Goal: Find specific page/section: Find specific page/section

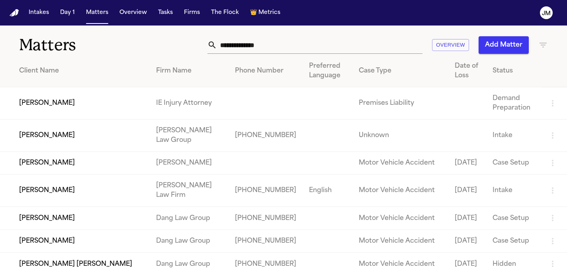
click at [261, 45] on input "text" at bounding box center [319, 45] width 205 height 18
click at [541, 45] on icon "button" at bounding box center [543, 45] width 10 height 10
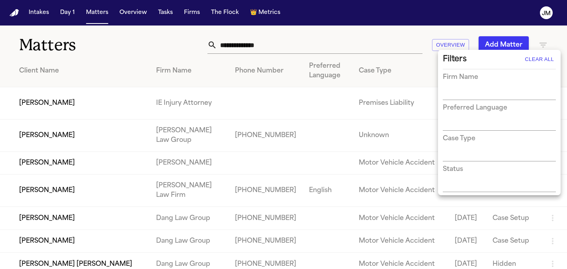
click at [466, 82] on h3 "Firm Name" at bounding box center [460, 77] width 35 height 10
click at [463, 88] on div "Firm Name" at bounding box center [499, 85] width 113 height 27
click at [454, 90] on input "text" at bounding box center [493, 93] width 101 height 11
type input "****"
click at [466, 107] on li "[PERSON_NAME] [PERSON_NAME]" at bounding box center [499, 115] width 113 height 24
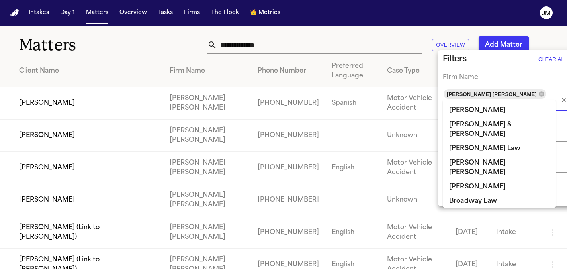
scroll to position [626, 0]
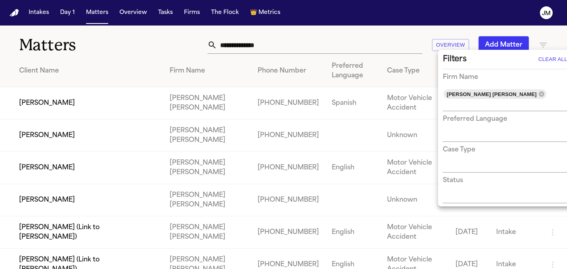
click at [434, 19] on div at bounding box center [283, 134] width 567 height 269
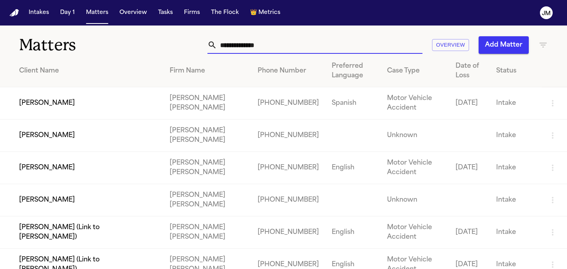
click at [252, 41] on input "text" at bounding box center [319, 45] width 205 height 18
click at [89, 110] on td "[PERSON_NAME]" at bounding box center [81, 103] width 163 height 32
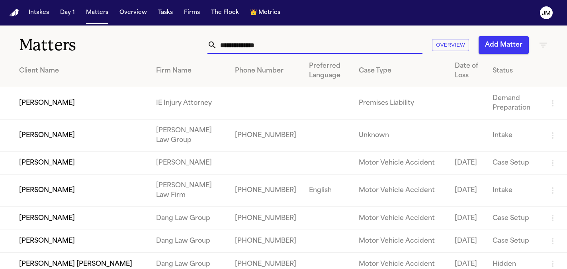
click at [244, 43] on input "text" at bounding box center [319, 45] width 205 height 18
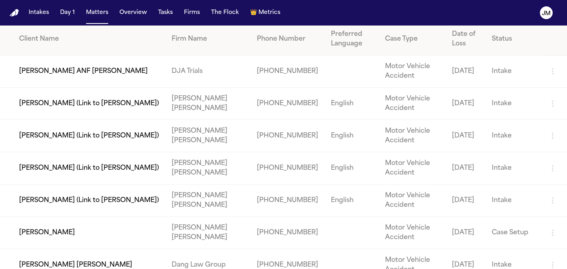
scroll to position [33, 0]
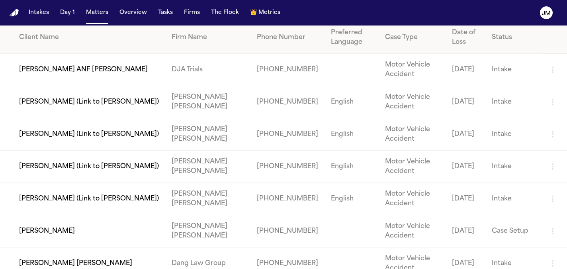
type input "******"
click at [61, 222] on td "[PERSON_NAME]" at bounding box center [82, 231] width 165 height 32
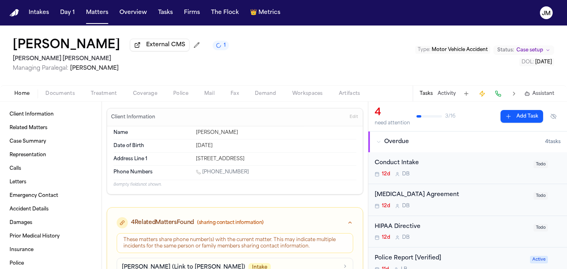
drag, startPoint x: 196, startPoint y: 162, endPoint x: 301, endPoint y: 160, distance: 105.5
click at [301, 160] on div "538 W 1325 N, Brigham City, UT 84302-1555" at bounding box center [276, 159] width 160 height 6
copy div "538 W 1325 N, Brigham City, UT 84302-1555"
click at [201, 159] on div "538 W 1325 N, Brigham City, UT 84302-1555" at bounding box center [276, 159] width 160 height 6
drag, startPoint x: 195, startPoint y: 160, endPoint x: 299, endPoint y: 164, distance: 104.7
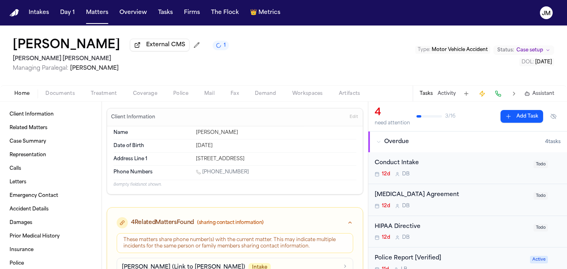
click at [299, 164] on div "Address Line 1 538 W 1325 N, Brigham City, UT 84302-1555" at bounding box center [234, 158] width 243 height 13
copy div "538 W 1325 N, Brigham City, UT 84302-1555"
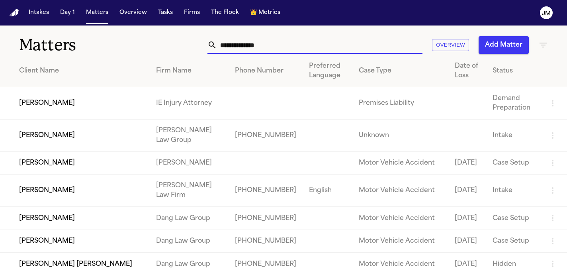
click at [246, 40] on input "text" at bounding box center [319, 45] width 205 height 18
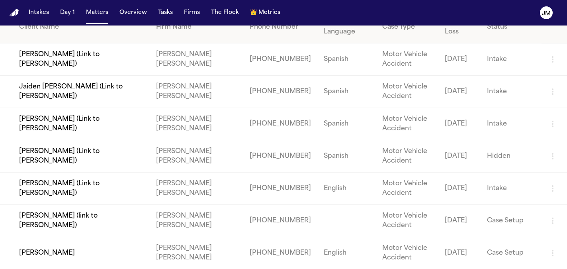
scroll to position [44, 0]
type input "******"
click at [45, 243] on td "[PERSON_NAME]" at bounding box center [75, 252] width 150 height 32
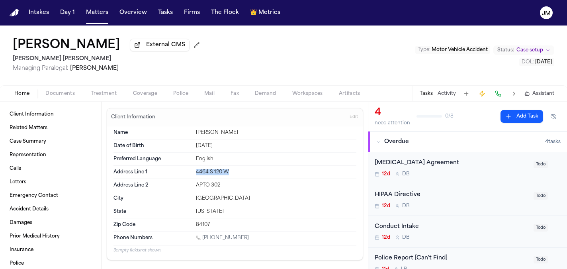
drag, startPoint x: 197, startPoint y: 174, endPoint x: 230, endPoint y: 173, distance: 33.0
click at [230, 173] on div "4464 S 120 W" at bounding box center [276, 172] width 160 height 6
click at [207, 174] on div "4464 S 120 W" at bounding box center [276, 172] width 160 height 6
drag, startPoint x: 194, startPoint y: 174, endPoint x: 232, endPoint y: 175, distance: 38.6
click at [232, 175] on div "Address Line 1 4464 S 120 W" at bounding box center [234, 172] width 243 height 13
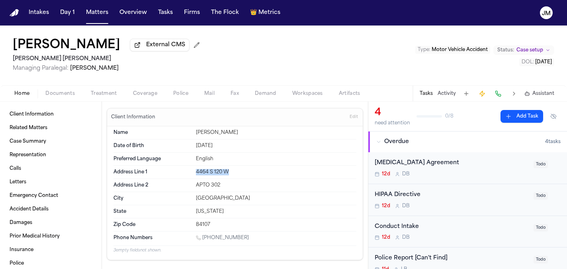
copy div "4464 S 120 W"
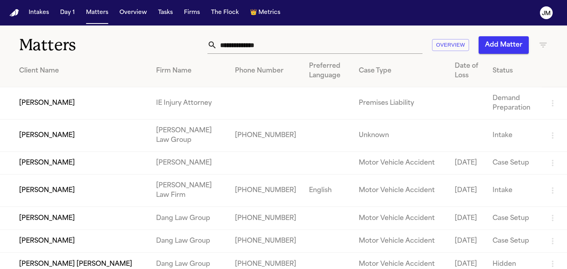
click at [236, 42] on input "text" at bounding box center [319, 45] width 205 height 18
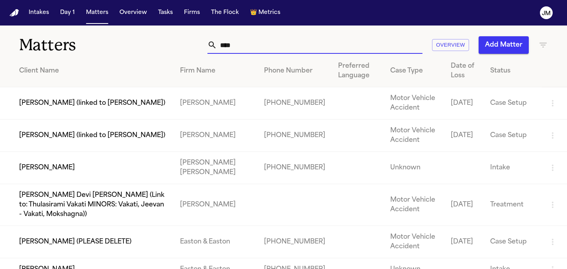
type input "**********"
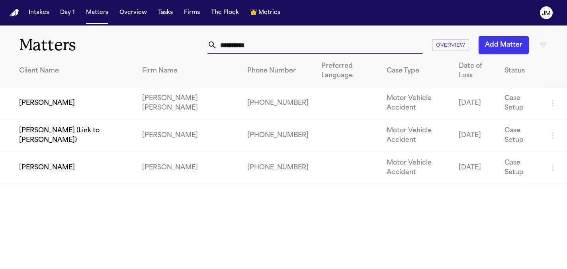
click at [82, 107] on td "[PERSON_NAME]" at bounding box center [68, 103] width 136 height 32
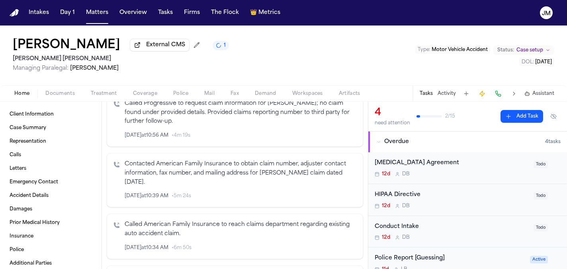
scroll to position [228, 0]
click at [147, 90] on button "Coverage" at bounding box center [145, 94] width 40 height 10
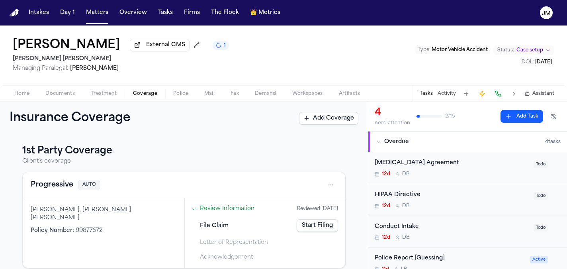
click at [55, 91] on button "Documents" at bounding box center [59, 94] width 45 height 10
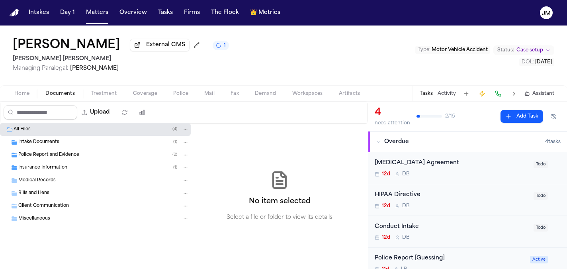
click at [51, 158] on div "Police Report and Evidence ( 2 )" at bounding box center [103, 154] width 171 height 7
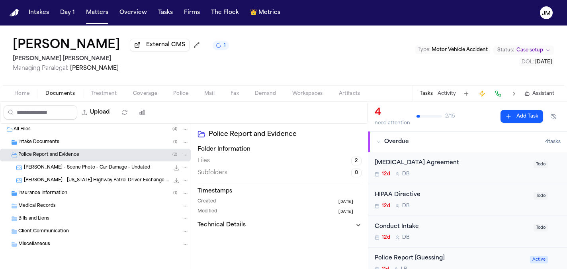
click at [51, 197] on span "Insurance Information" at bounding box center [42, 193] width 49 height 7
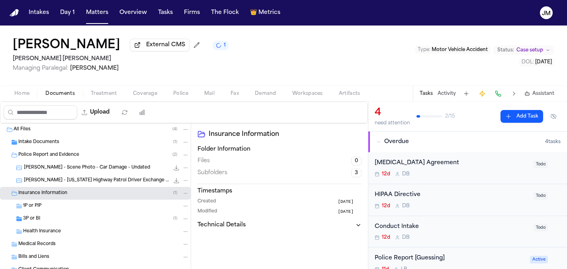
click at [44, 217] on div "3P or BI ( 1 )" at bounding box center [106, 218] width 166 height 7
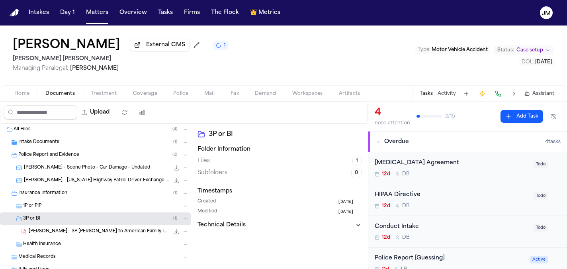
click at [22, 98] on button "Home" at bounding box center [21, 94] width 31 height 10
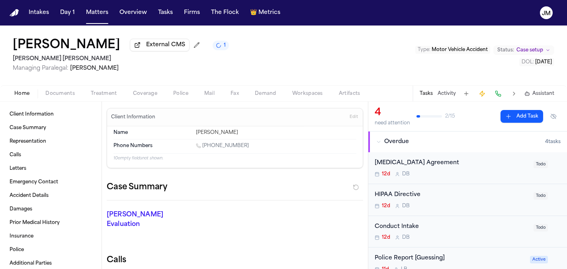
click at [55, 96] on span "Documents" at bounding box center [59, 93] width 29 height 6
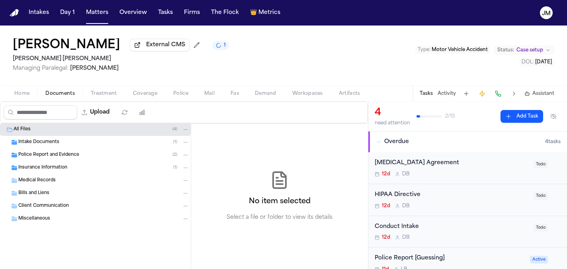
click at [42, 146] on span "Intake Documents" at bounding box center [38, 142] width 41 height 7
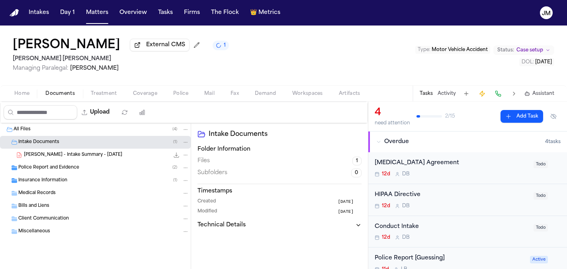
click at [54, 158] on span "[PERSON_NAME] - Intake Summary - [DATE]" at bounding box center [73, 155] width 98 height 7
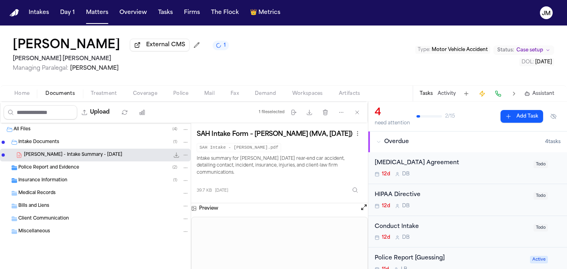
click at [361, 210] on button "Open preview" at bounding box center [364, 207] width 8 height 8
